Goal: Task Accomplishment & Management: Manage account settings

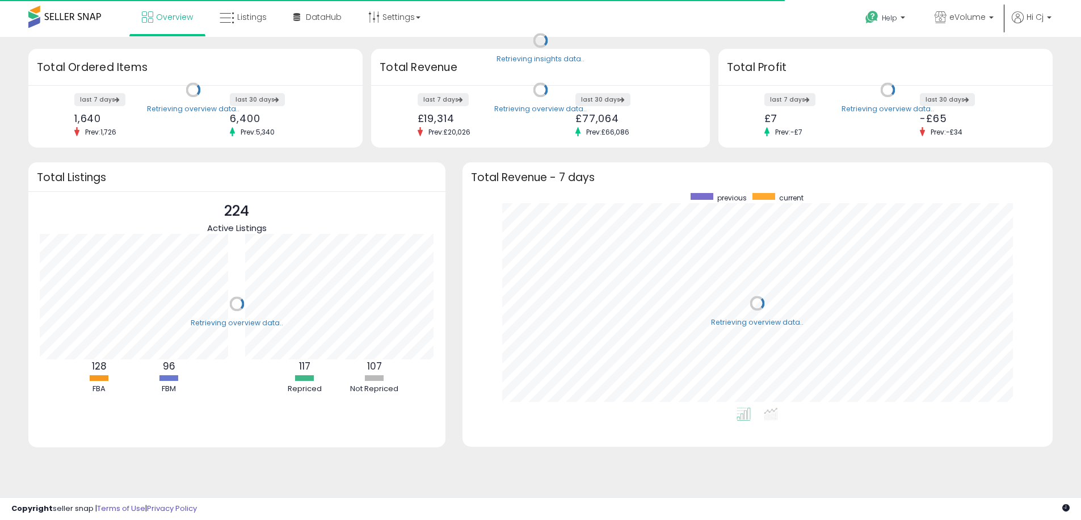
scroll to position [214, 568]
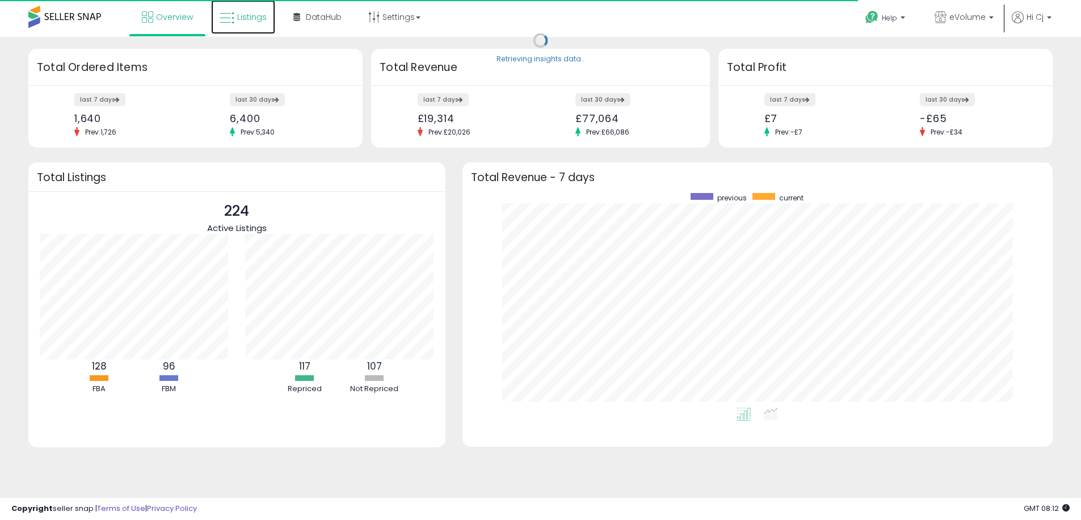
click at [266, 23] on link "Listings" at bounding box center [243, 17] width 64 height 34
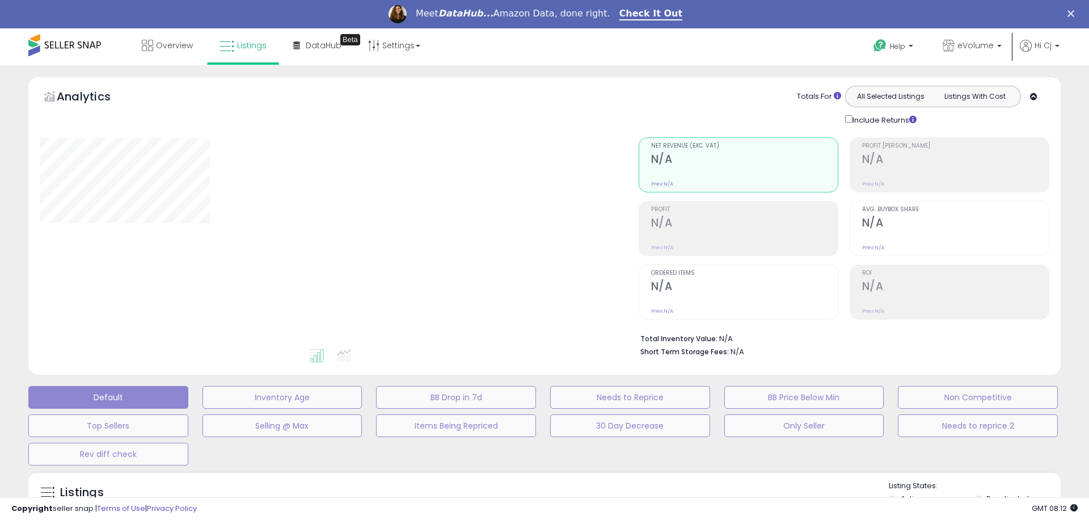
click at [9, 345] on div "**********" at bounding box center [545, 400] width 1078 height 647
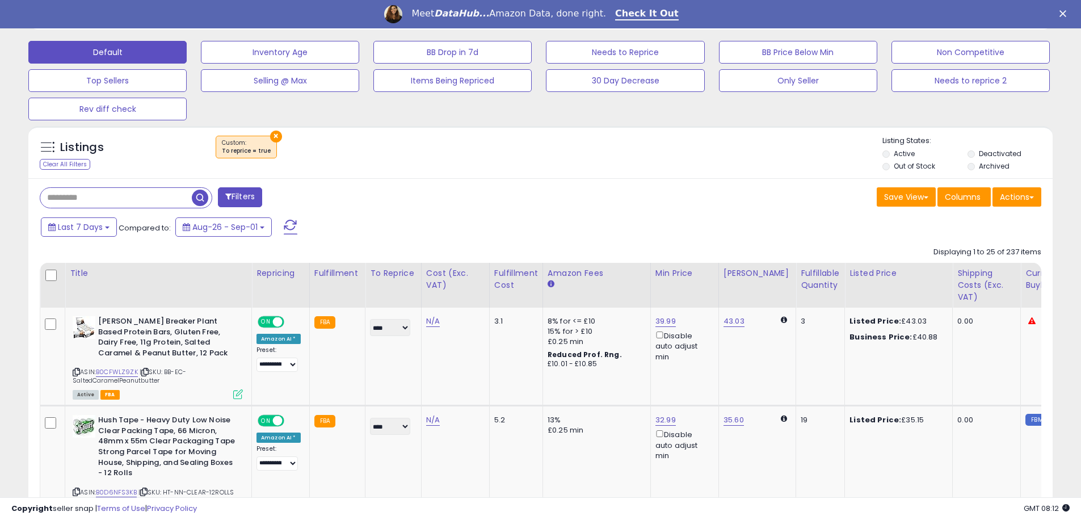
scroll to position [233, 594]
click at [83, 205] on input "text" at bounding box center [128, 198] width 177 height 20
paste input "**********"
type input "**********"
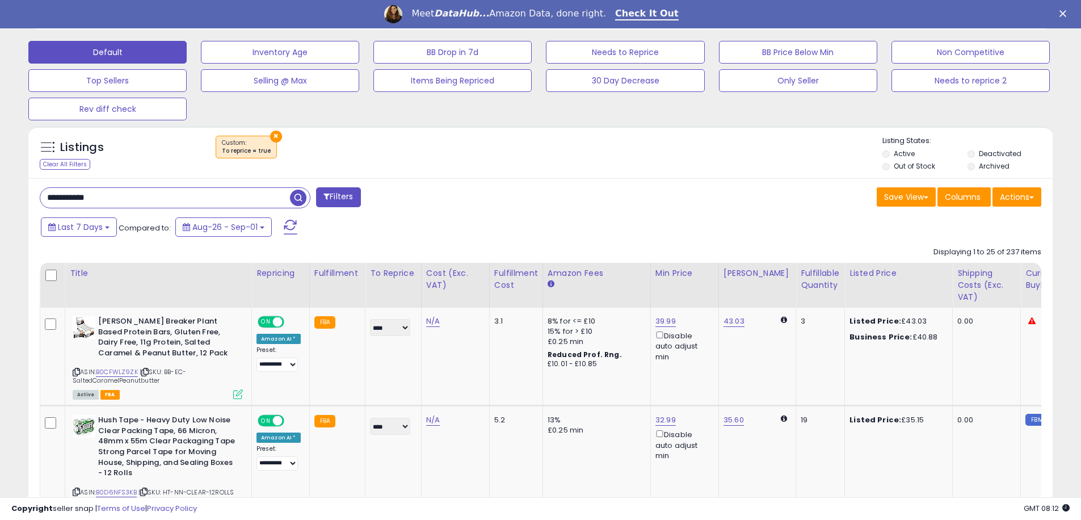
click at [297, 204] on span "button" at bounding box center [298, 198] width 16 height 16
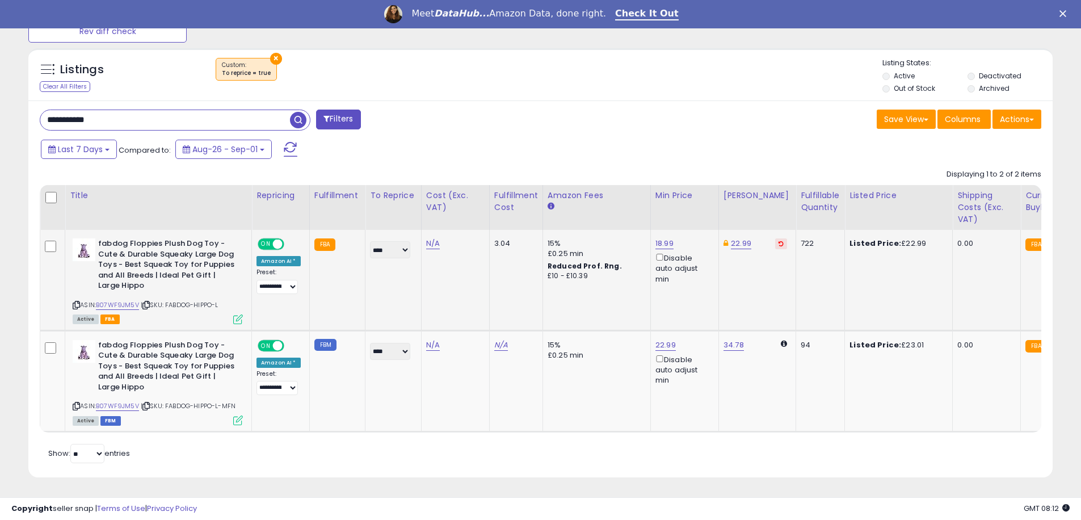
scroll to position [233, 594]
click at [280, 239] on span at bounding box center [278, 244] width 10 height 10
drag, startPoint x: 129, startPoint y: 102, endPoint x: 138, endPoint y: 110, distance: 11.6
click at [138, 110] on input "**********" at bounding box center [165, 120] width 250 height 20
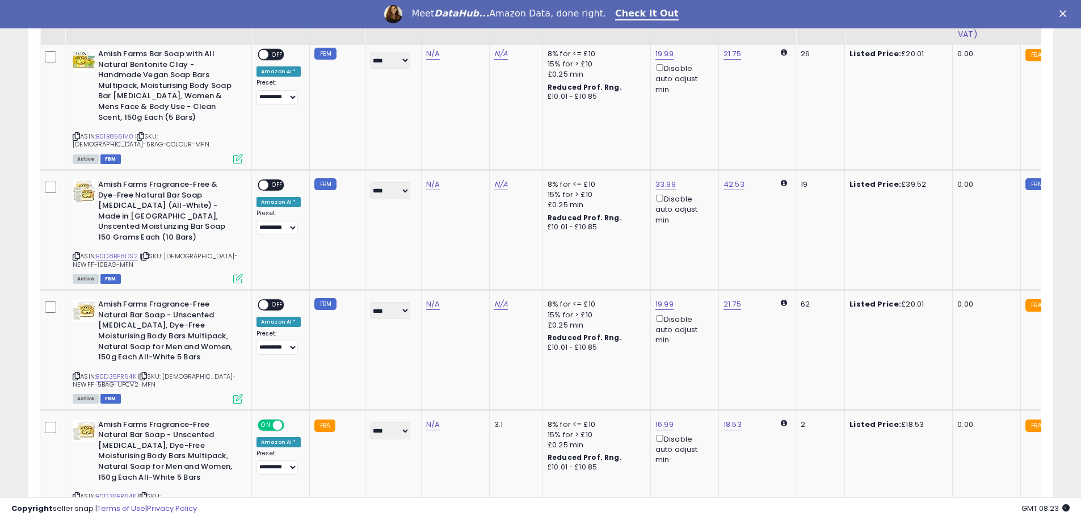
scroll to position [959, 0]
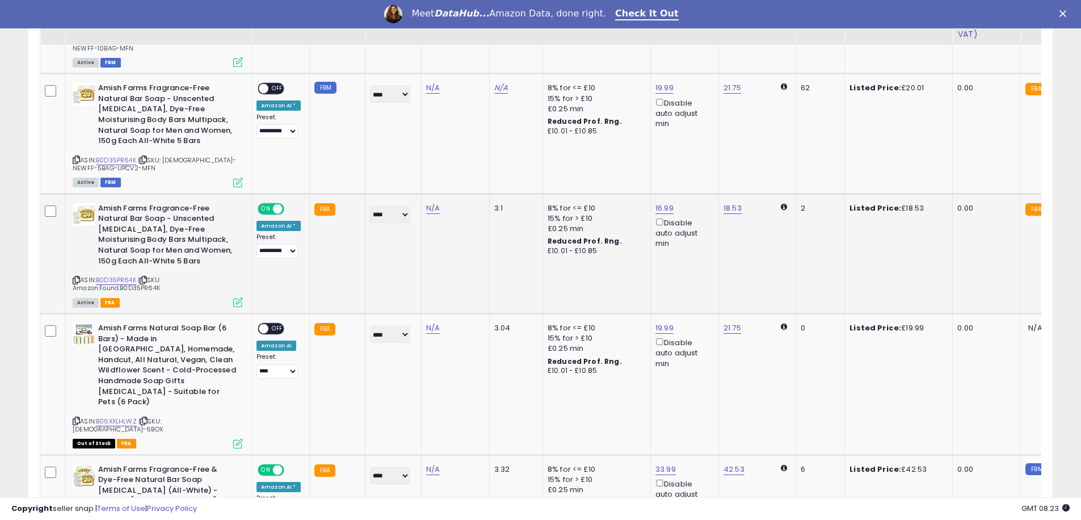
click at [275, 204] on span at bounding box center [278, 209] width 10 height 10
click at [272, 454] on td "**********" at bounding box center [281, 514] width 58 height 120
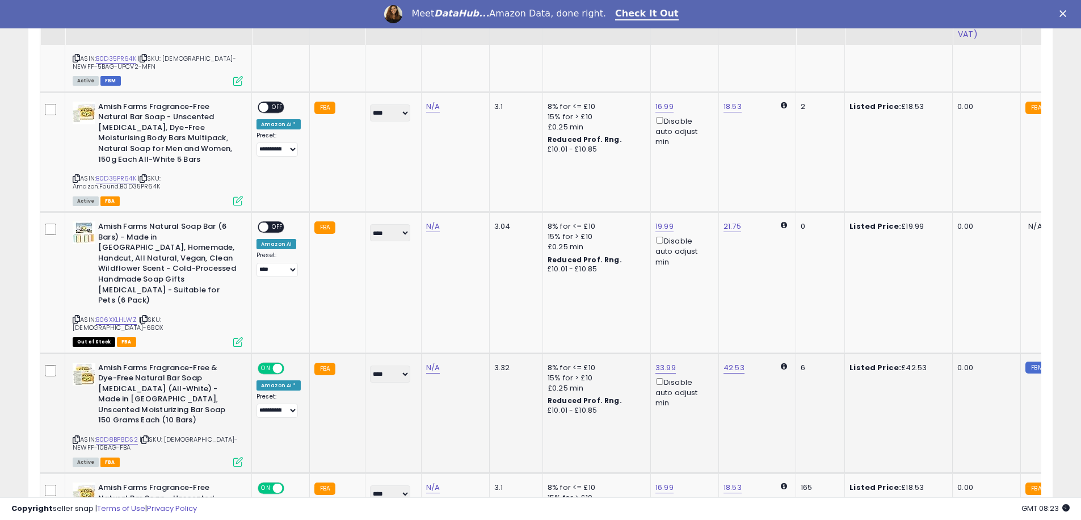
click at [271, 363] on span "ON" at bounding box center [266, 368] width 14 height 10
click at [280, 483] on span at bounding box center [278, 488] width 10 height 10
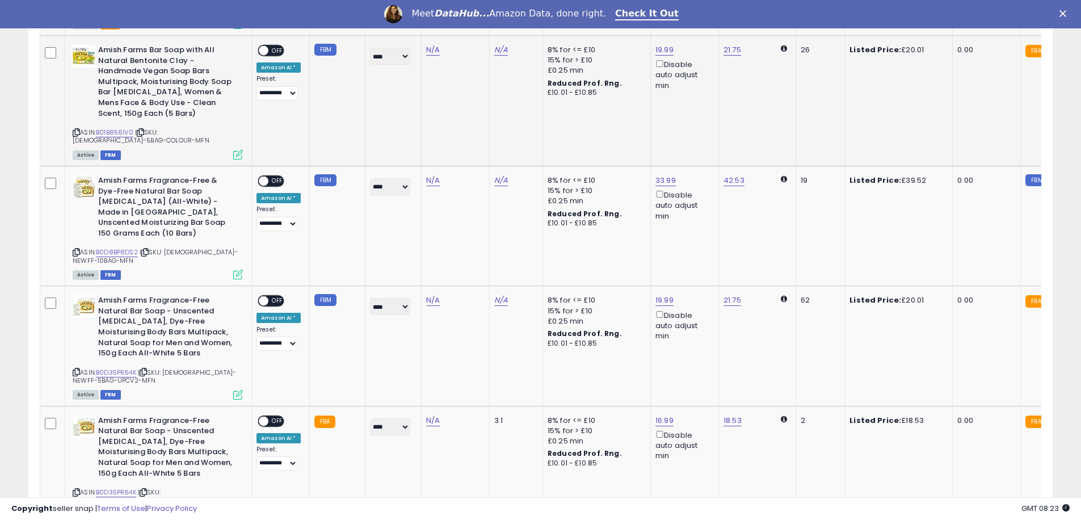
scroll to position [330, 0]
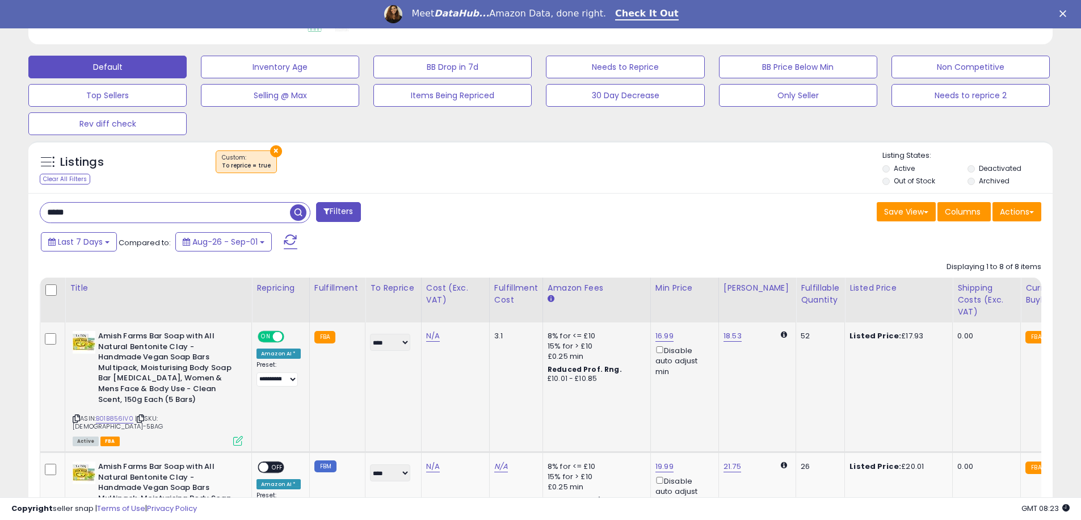
click at [271, 340] on div "ON OFF" at bounding box center [272, 337] width 27 height 10
click at [275, 331] on div "ON OFF" at bounding box center [271, 337] width 27 height 12
click at [259, 334] on span "ON" at bounding box center [266, 337] width 14 height 10
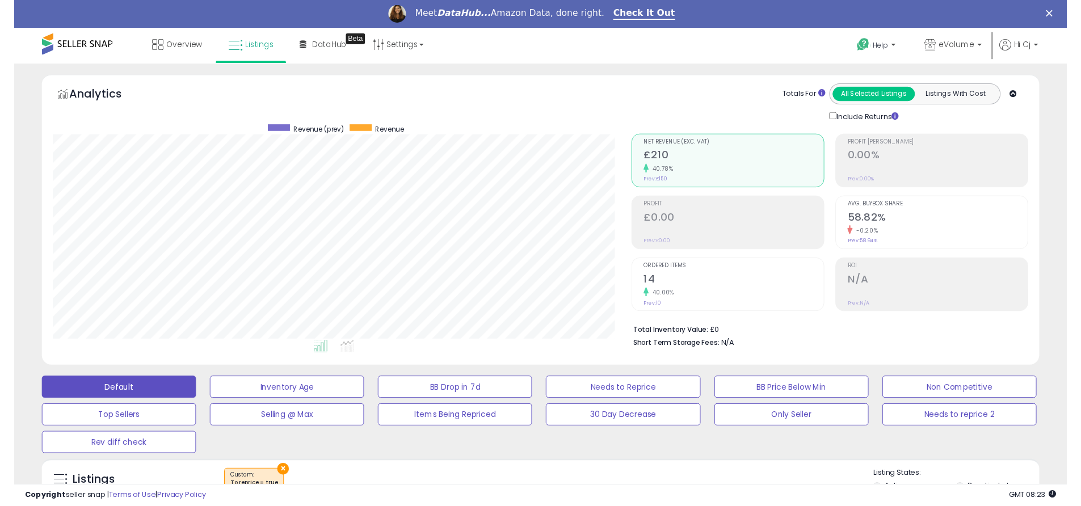
scroll to position [448, 0]
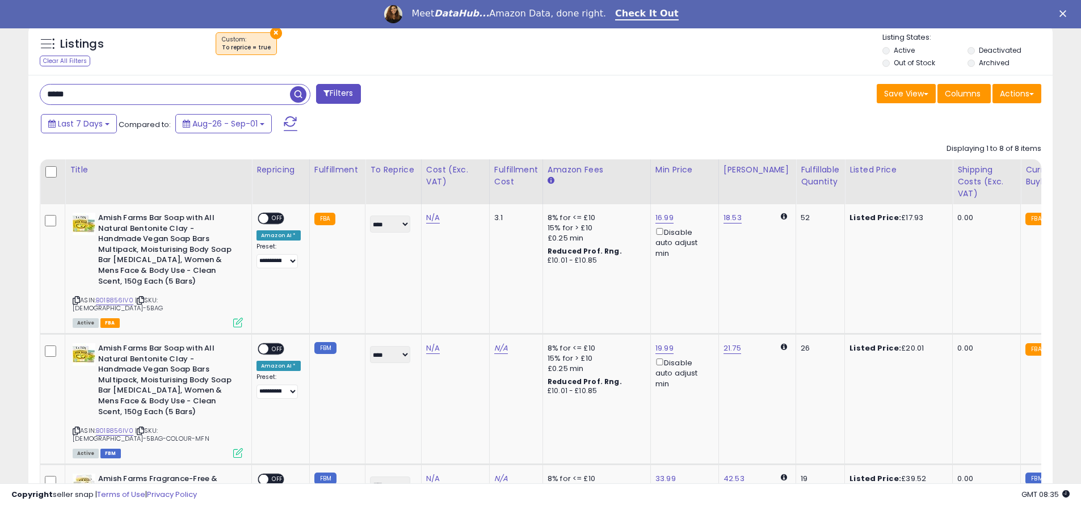
drag, startPoint x: 185, startPoint y: 103, endPoint x: 0, endPoint y: 65, distance: 188.8
click at [0, 65] on div "**********" at bounding box center [540, 455] width 1081 height 1676
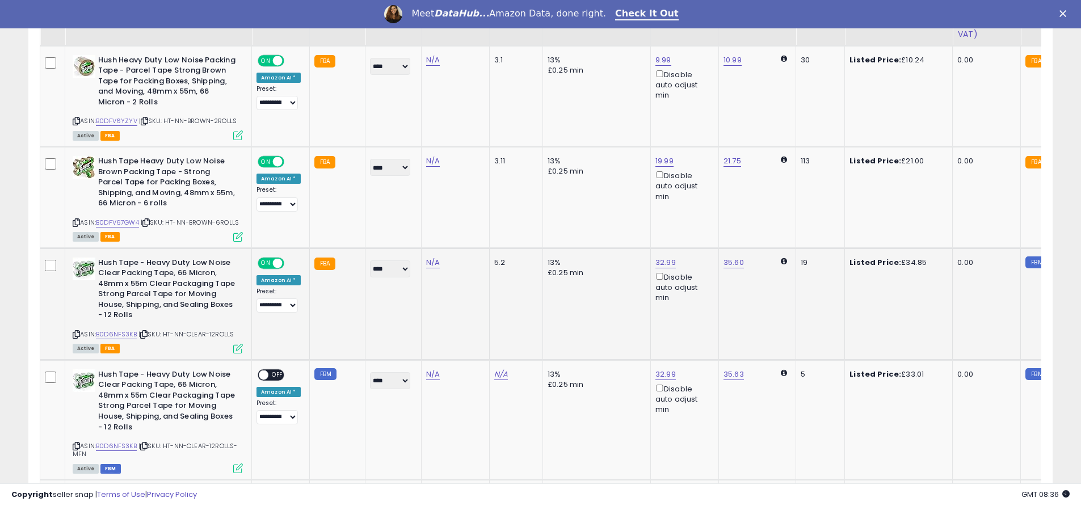
scroll to position [233, 594]
click at [271, 159] on span "ON" at bounding box center [266, 162] width 14 height 10
click at [279, 261] on span at bounding box center [278, 263] width 10 height 10
click at [270, 62] on span "ON" at bounding box center [266, 61] width 14 height 10
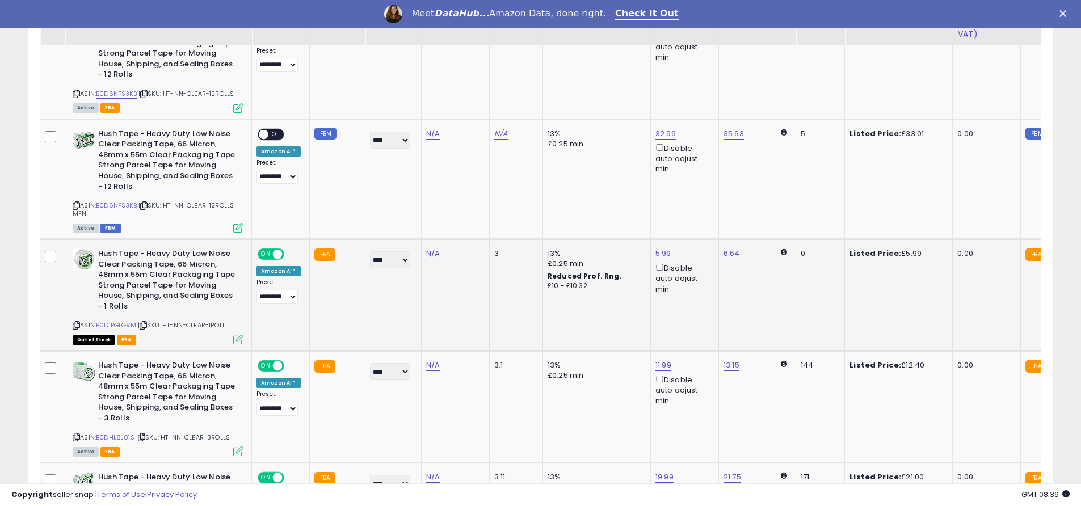
click at [271, 258] on div "ON OFF" at bounding box center [272, 255] width 27 height 10
click at [275, 361] on span at bounding box center [278, 366] width 10 height 10
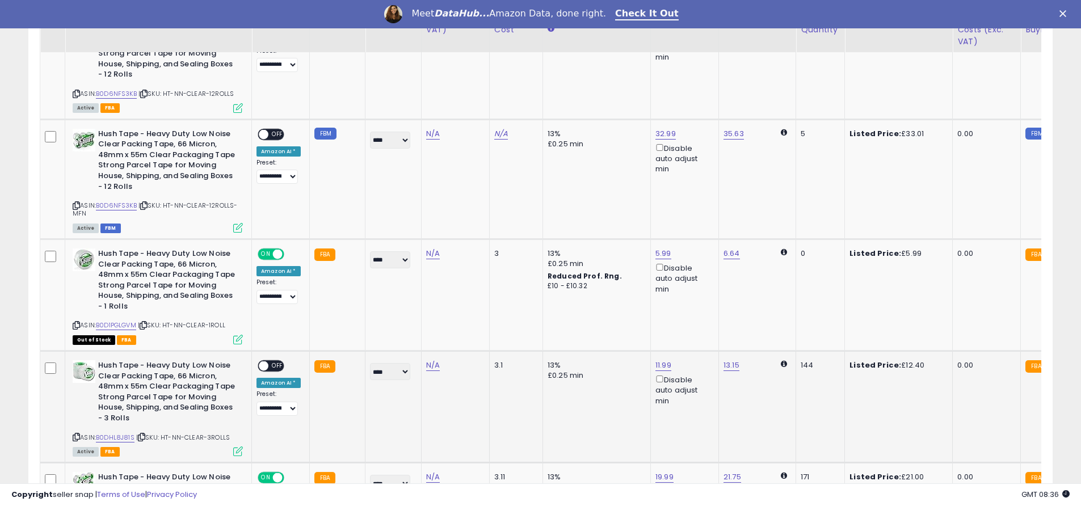
scroll to position [989, 0]
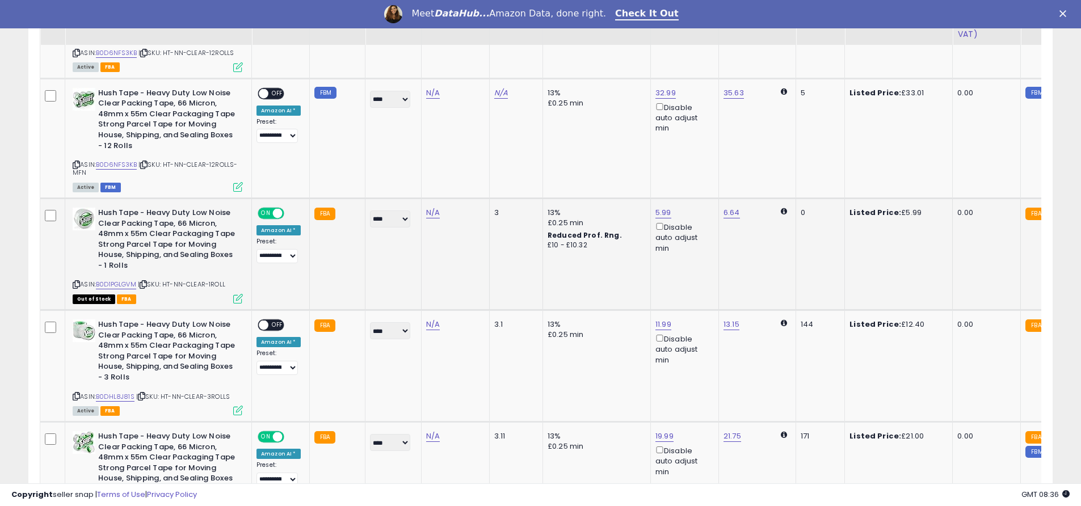
click at [264, 214] on span "ON" at bounding box center [266, 214] width 14 height 10
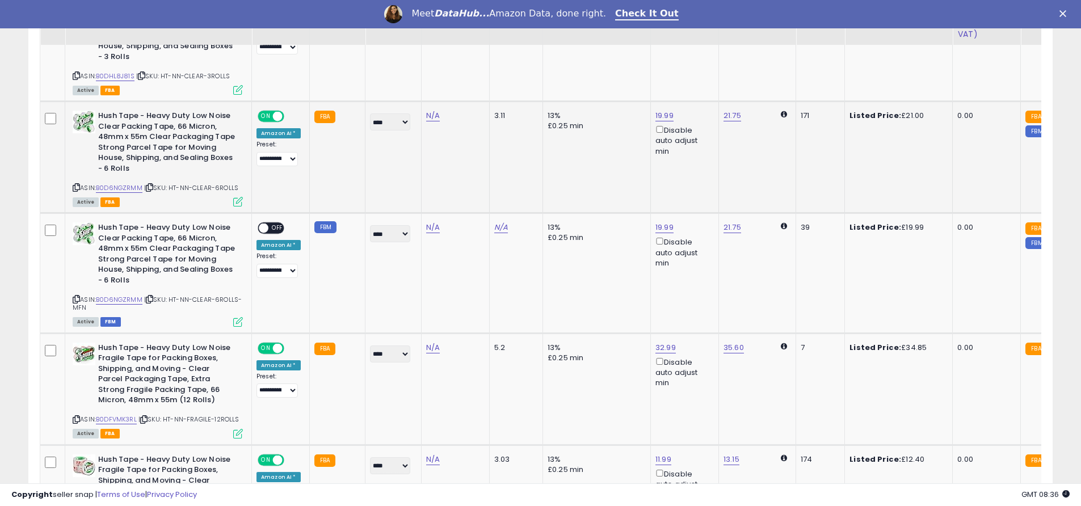
click at [271, 115] on span "ON" at bounding box center [266, 117] width 14 height 10
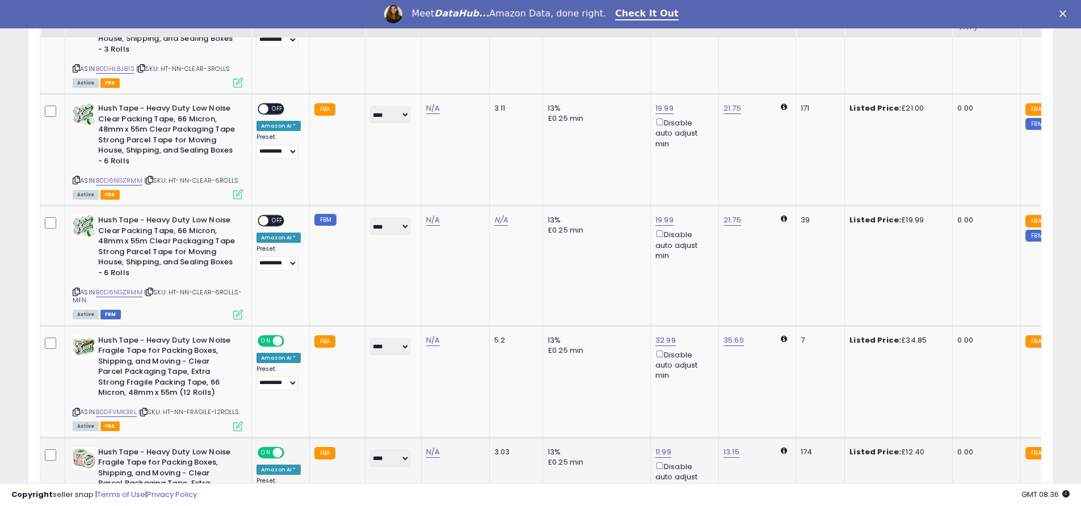
scroll to position [1549, 0]
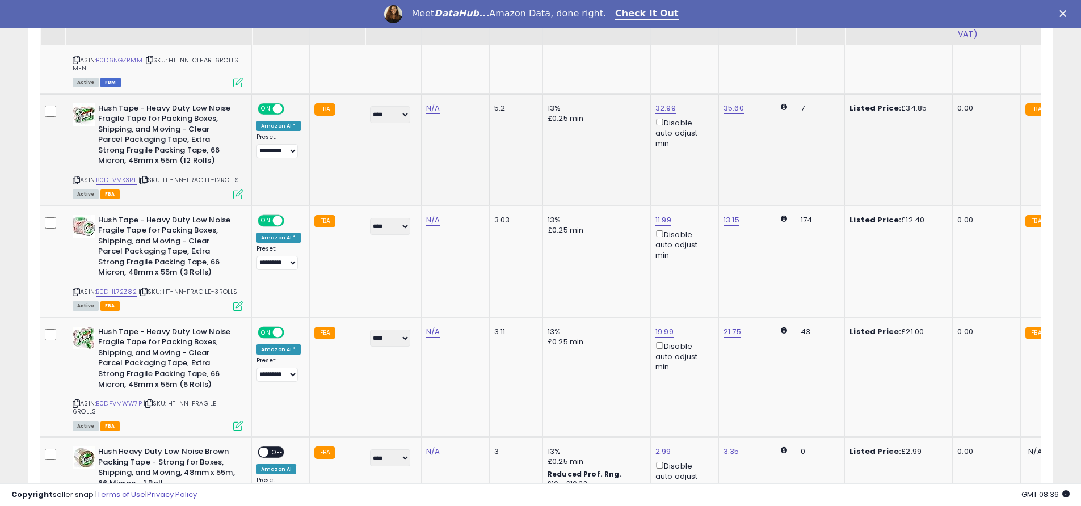
click at [263, 113] on span "ON" at bounding box center [266, 109] width 14 height 10
click at [279, 216] on span at bounding box center [278, 221] width 10 height 10
click at [276, 329] on span at bounding box center [278, 332] width 10 height 10
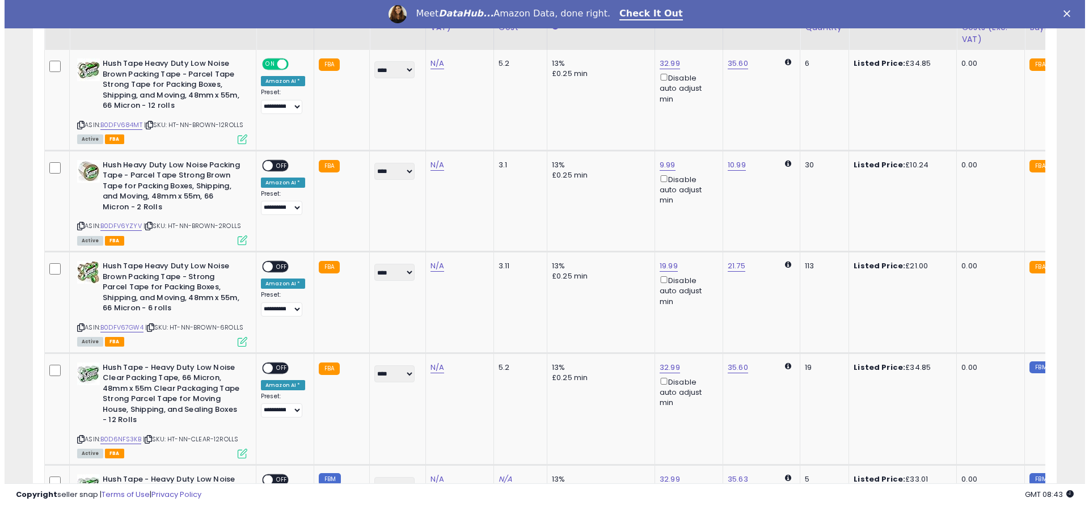
scroll to position [150, 0]
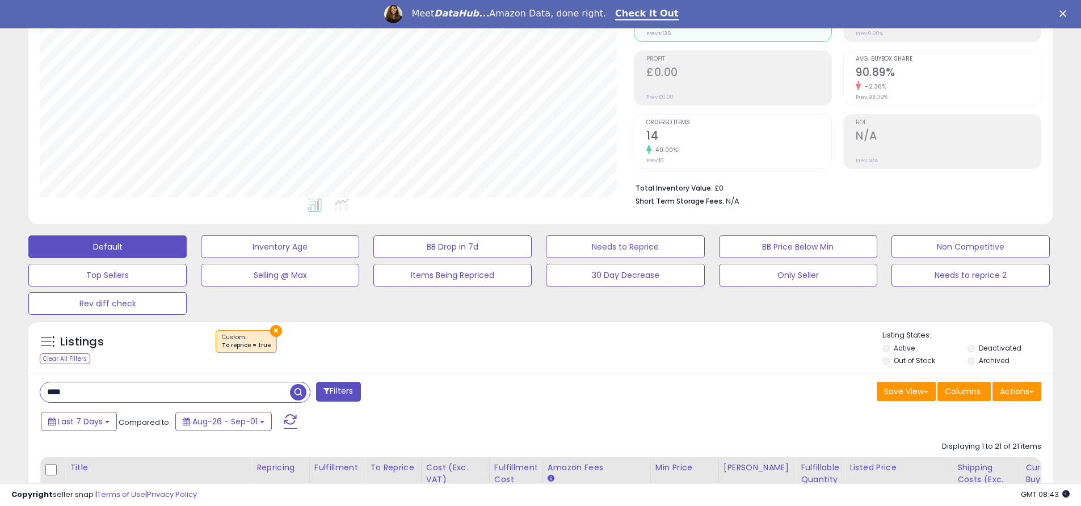
drag, startPoint x: 66, startPoint y: 394, endPoint x: 0, endPoint y: 364, distance: 72.4
type input "********"
click at [296, 393] on span "button" at bounding box center [298, 392] width 16 height 16
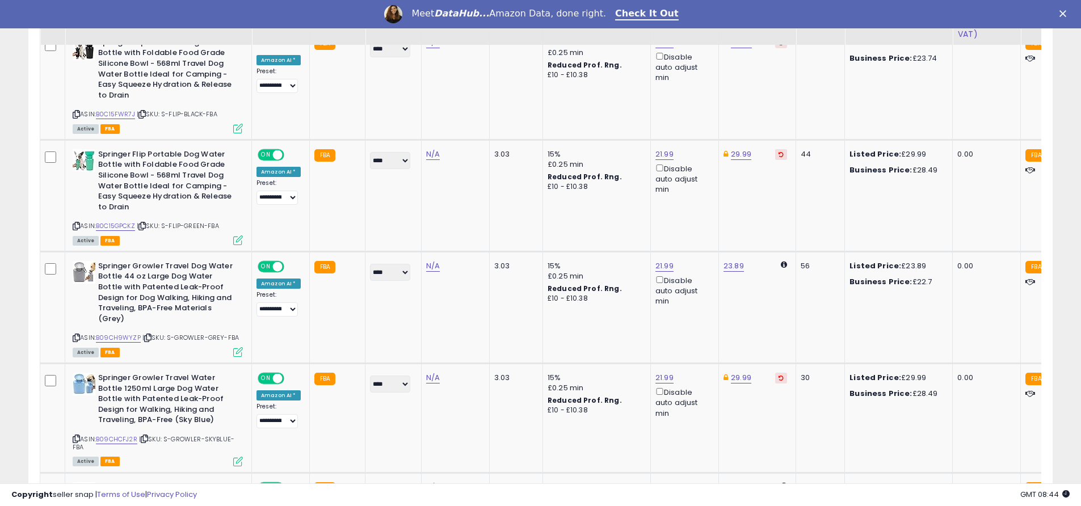
scroll to position [1436, 0]
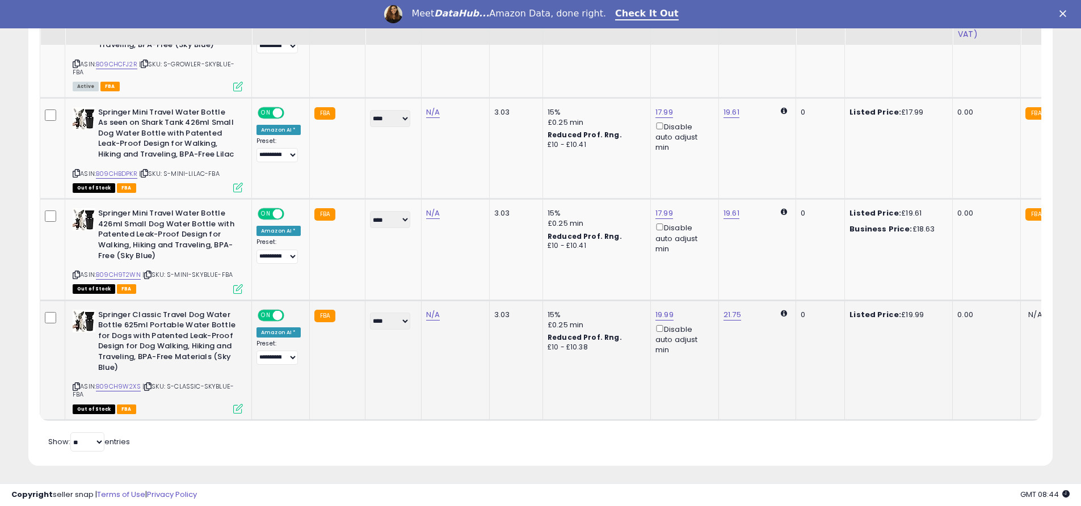
click at [266, 310] on span "ON" at bounding box center [266, 315] width 14 height 10
click at [275, 209] on span at bounding box center [278, 214] width 10 height 10
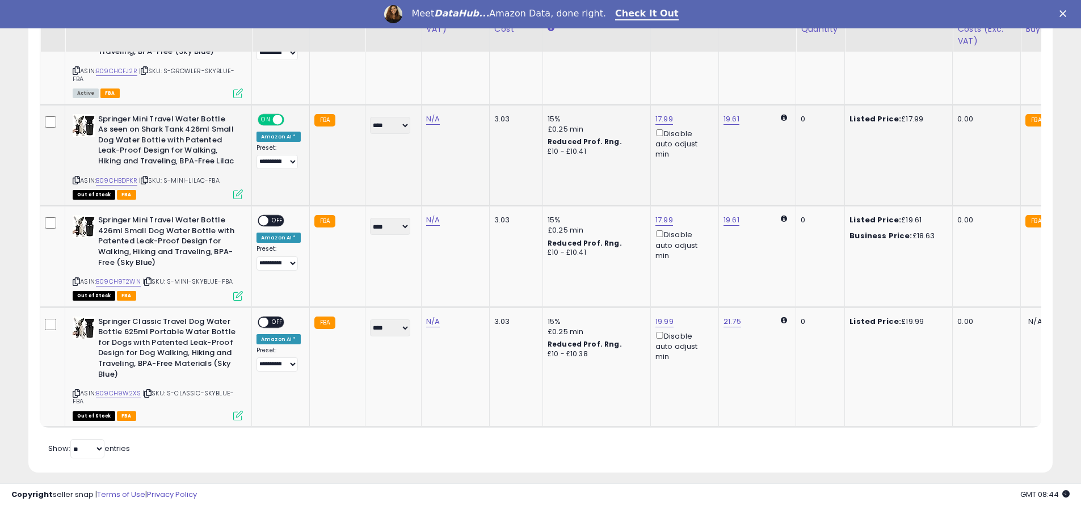
scroll to position [1239, 0]
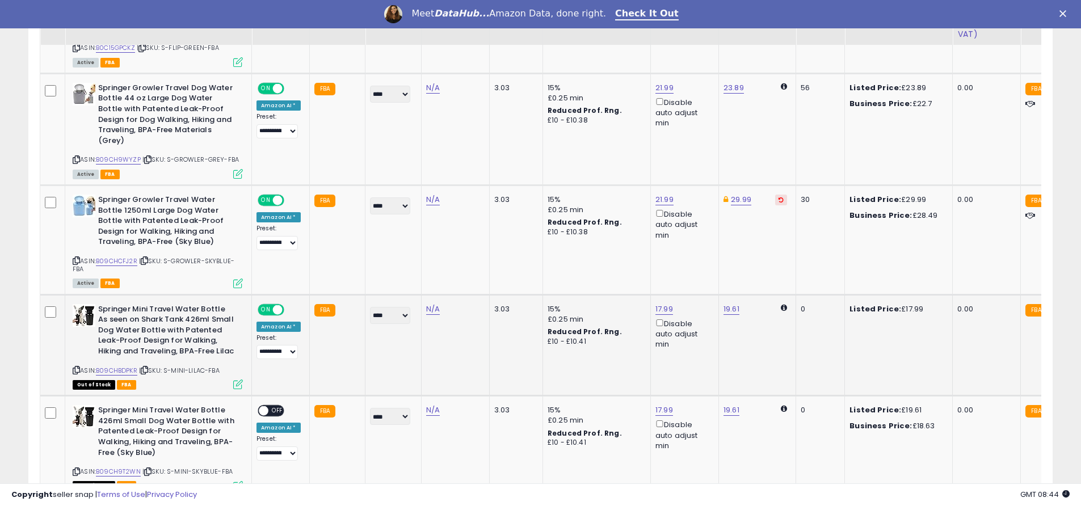
click at [280, 305] on span at bounding box center [278, 310] width 10 height 10
click at [268, 196] on span "ON" at bounding box center [266, 201] width 14 height 10
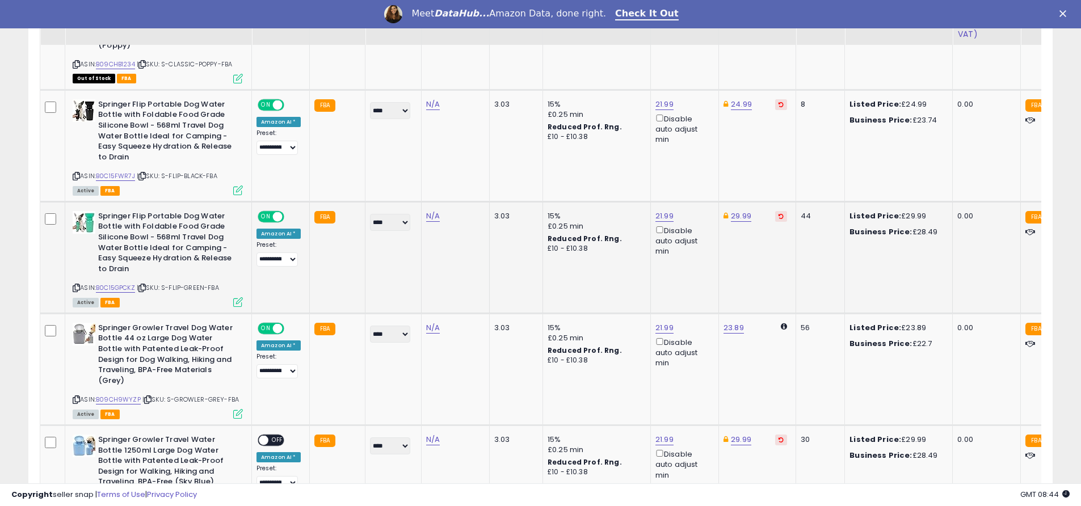
drag, startPoint x: 271, startPoint y: 326, endPoint x: 268, endPoint y: 302, distance: 24.0
click at [270, 327] on span "ON" at bounding box center [266, 328] width 14 height 10
click at [258, 220] on div "**********" at bounding box center [278, 239] width 44 height 56
click at [270, 217] on span "ON" at bounding box center [266, 217] width 14 height 10
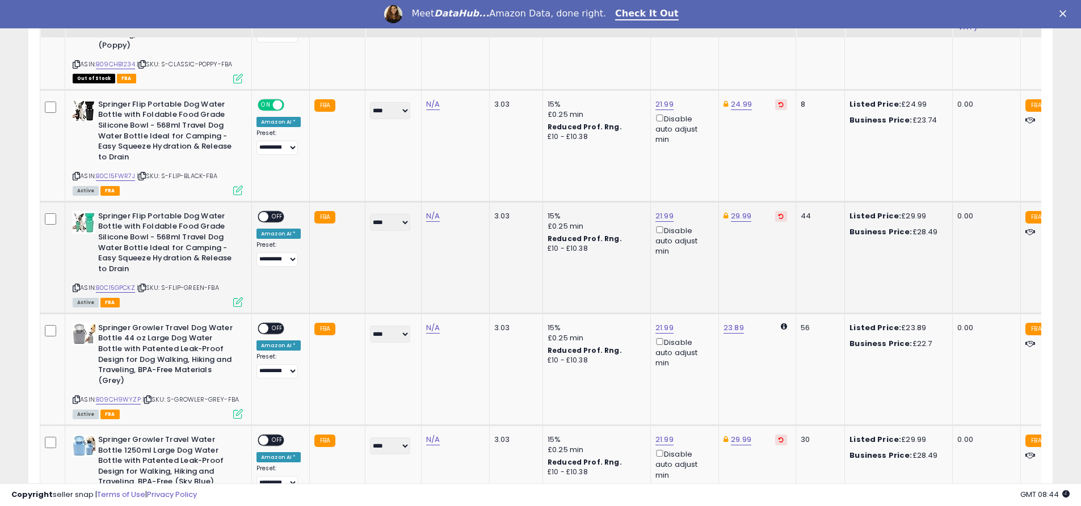
scroll to position [949, 0]
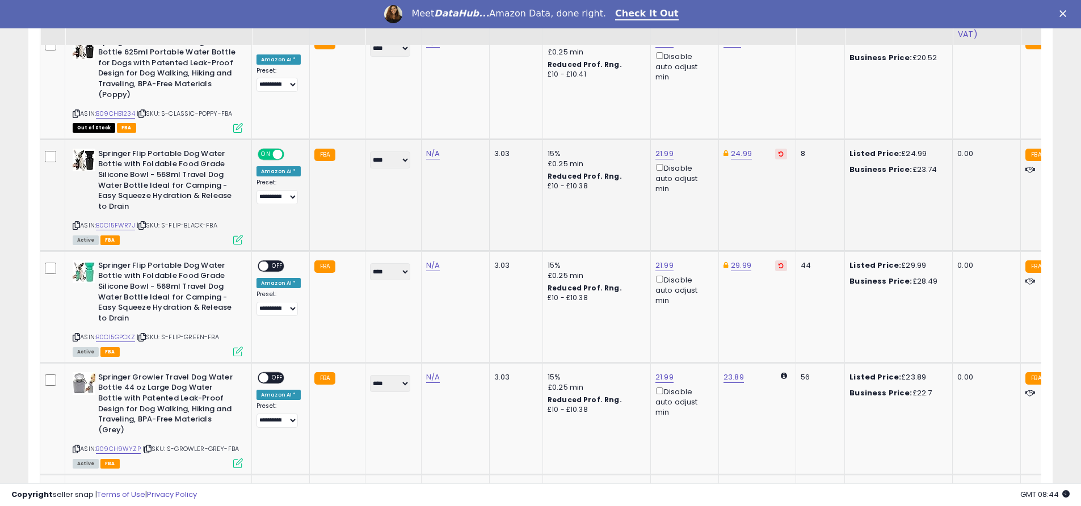
click at [272, 154] on span "ON" at bounding box center [266, 154] width 14 height 10
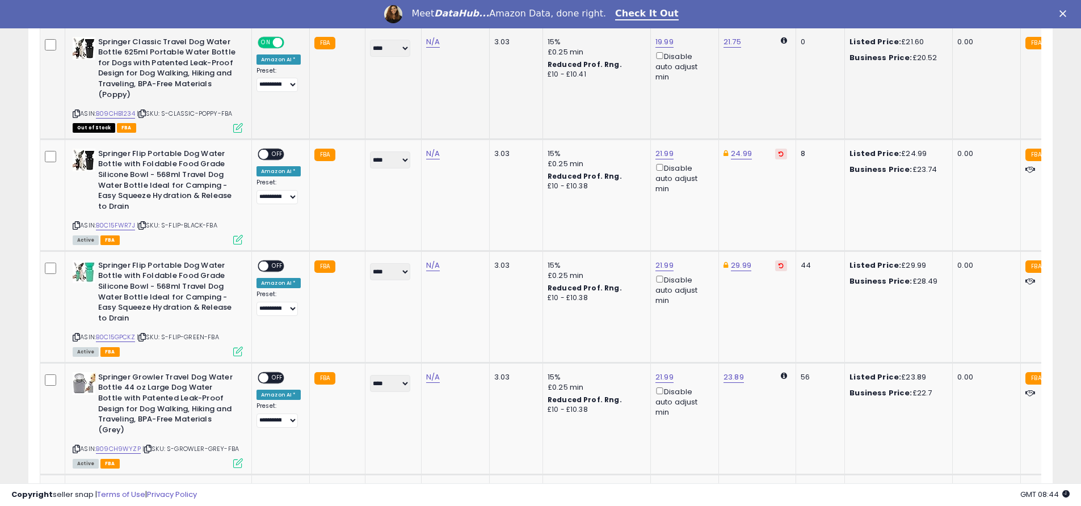
scroll to position [709, 0]
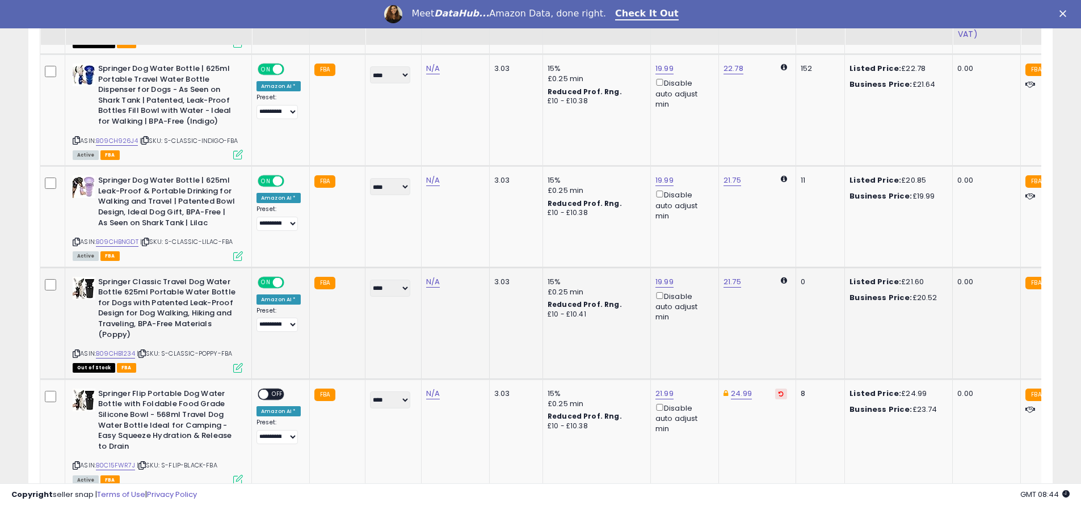
click at [275, 285] on span at bounding box center [278, 282] width 10 height 10
click at [263, 185] on span "ON" at bounding box center [266, 181] width 14 height 10
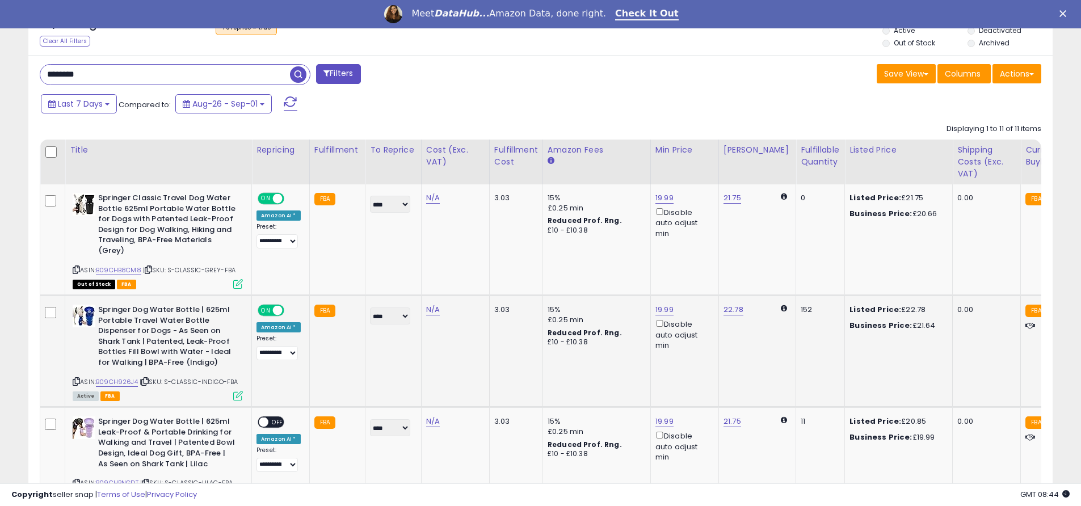
click at [268, 314] on div "ON OFF" at bounding box center [272, 311] width 27 height 10
click at [264, 202] on span "ON" at bounding box center [266, 199] width 14 height 10
click at [276, 306] on span at bounding box center [278, 311] width 10 height 10
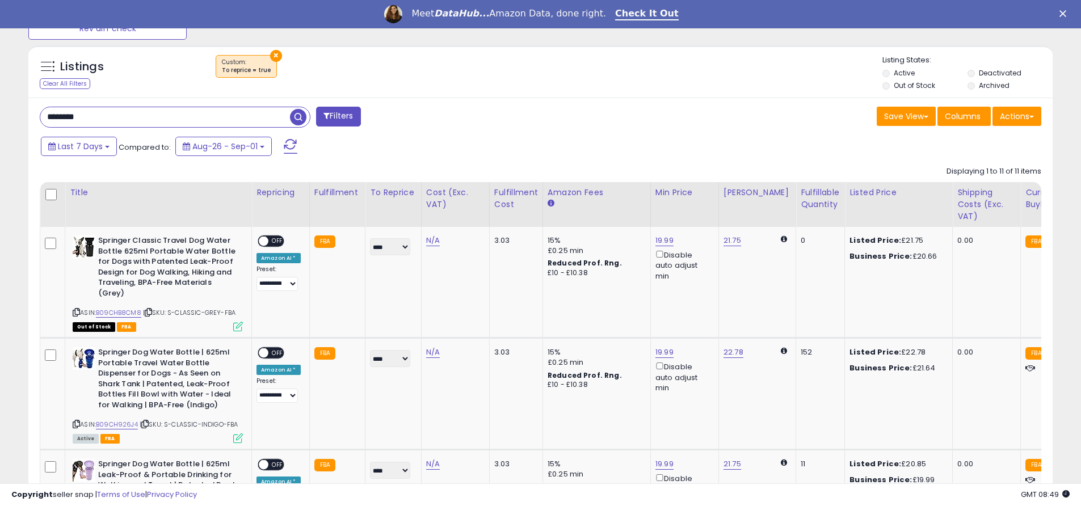
scroll to position [440, 0]
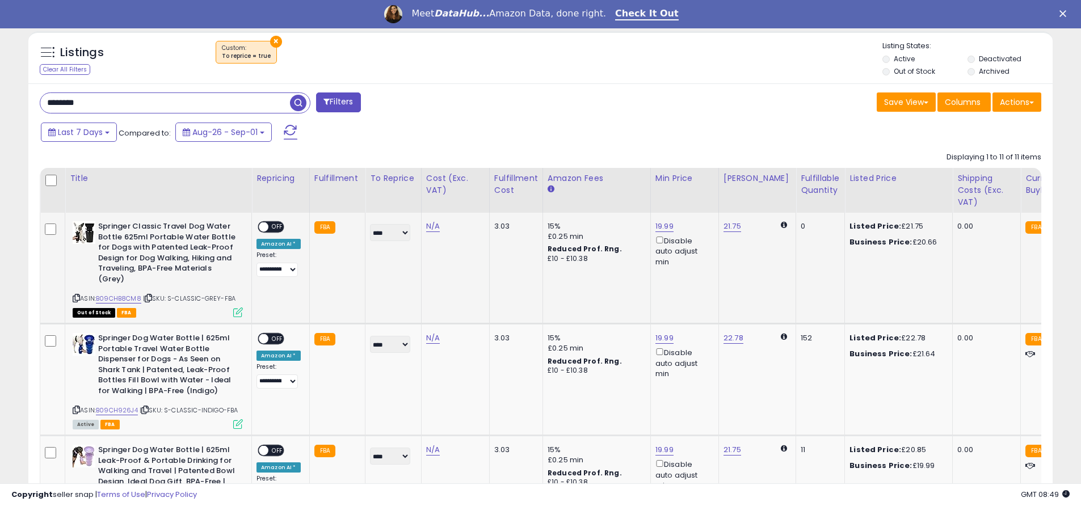
click at [270, 227] on span "OFF" at bounding box center [277, 227] width 18 height 10
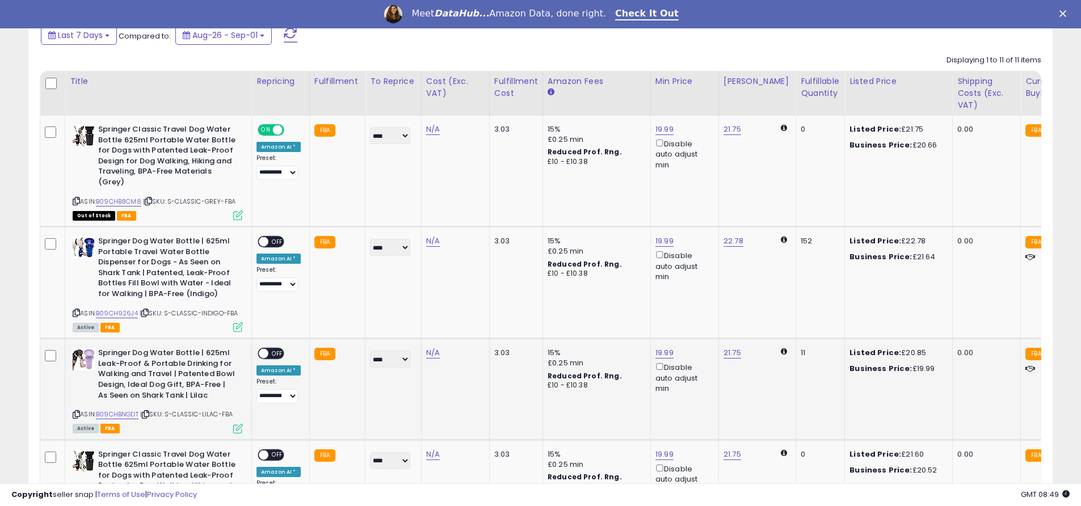
click at [270, 351] on span "OFF" at bounding box center [277, 354] width 18 height 10
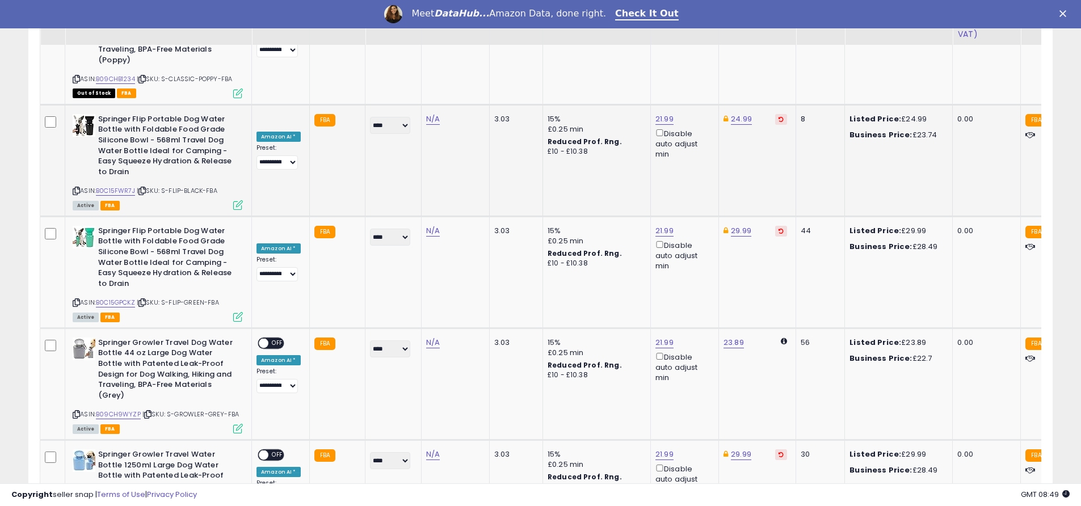
scroll to position [879, 0]
